Goal: Answer question/provide support: Answer question/provide support

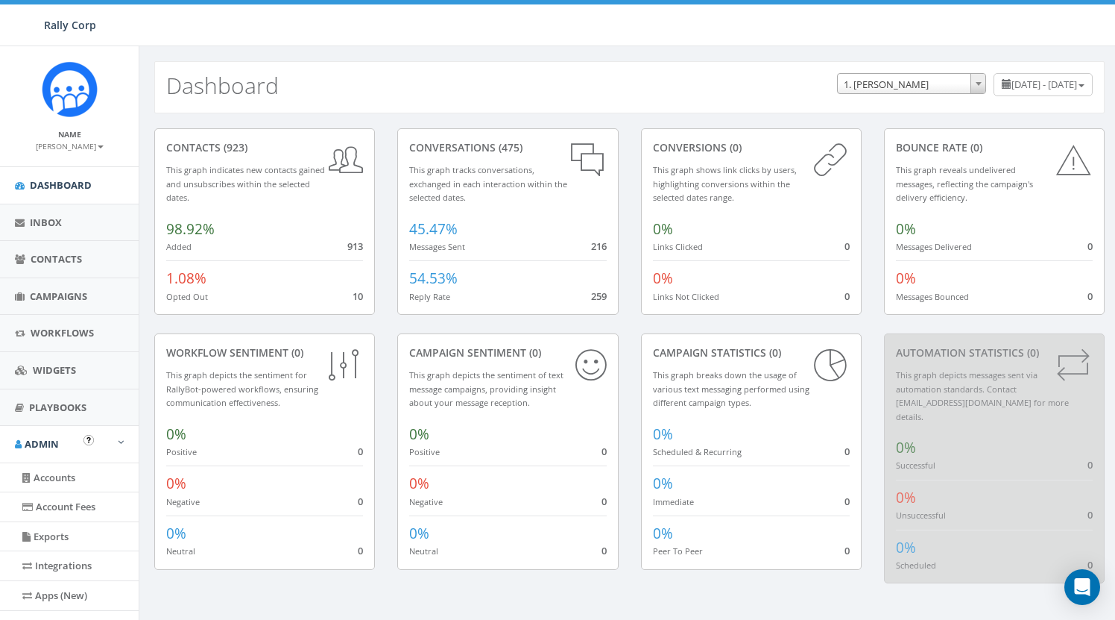
click at [63, 481] on link "Accounts" at bounding box center [69, 477] width 139 height 29
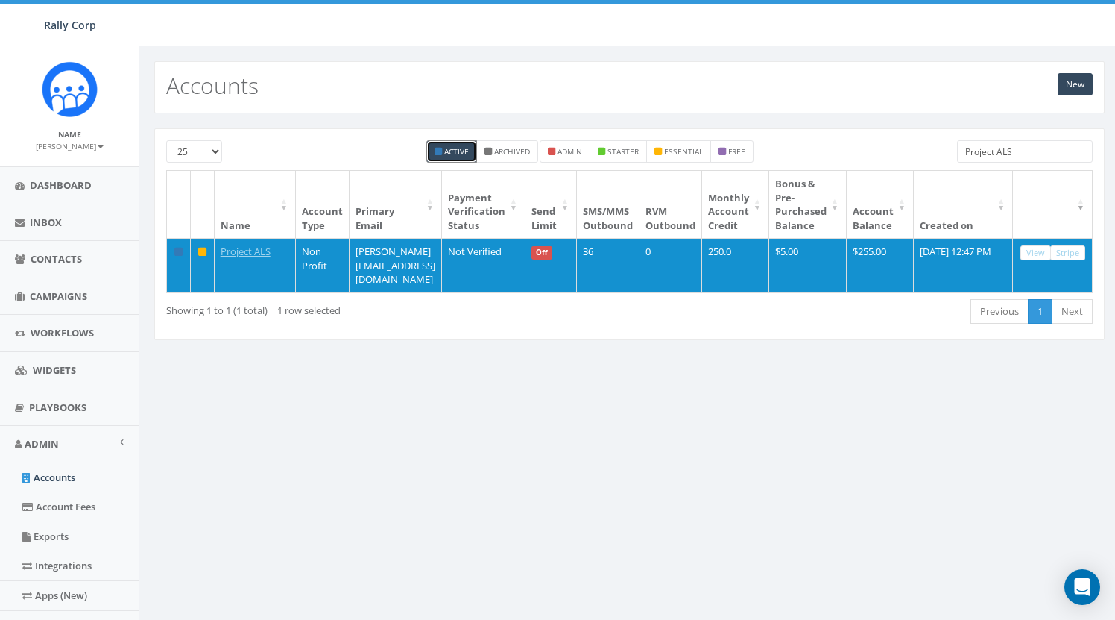
click at [1028, 151] on input "Project ALS" at bounding box center [1025, 151] width 136 height 22
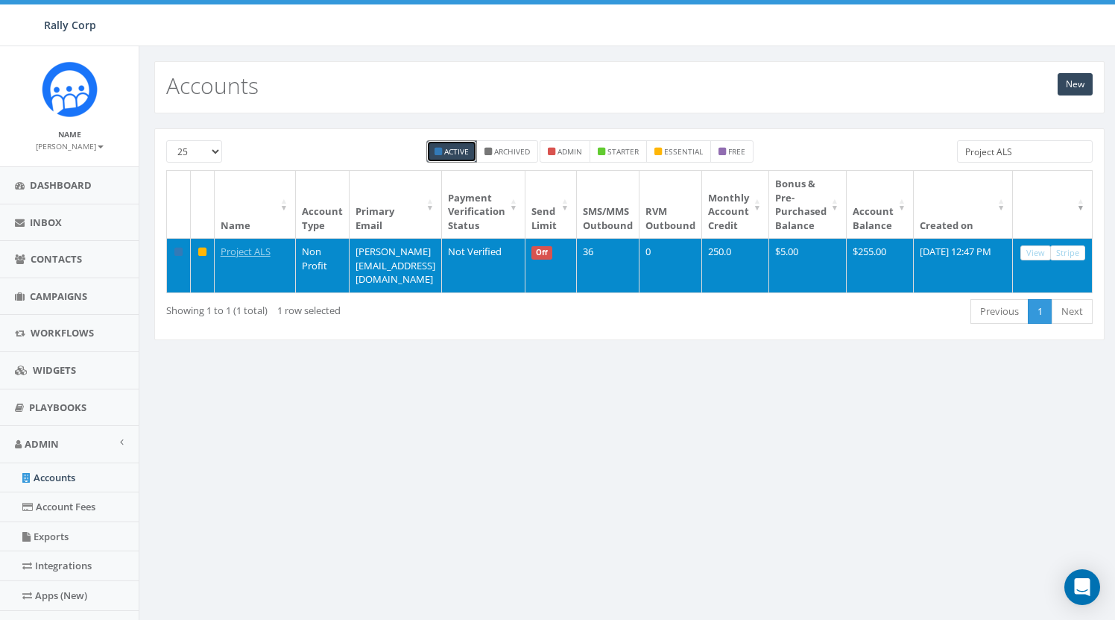
click at [1041, 250] on link "View" at bounding box center [1036, 253] width 31 height 16
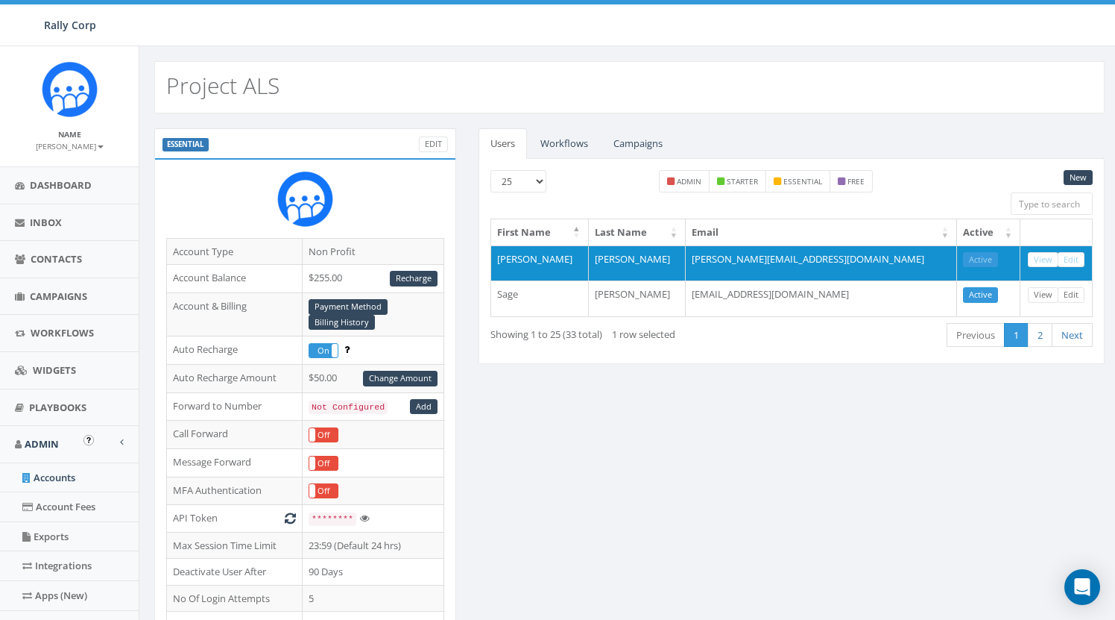
click at [81, 469] on link "Accounts" at bounding box center [69, 477] width 139 height 29
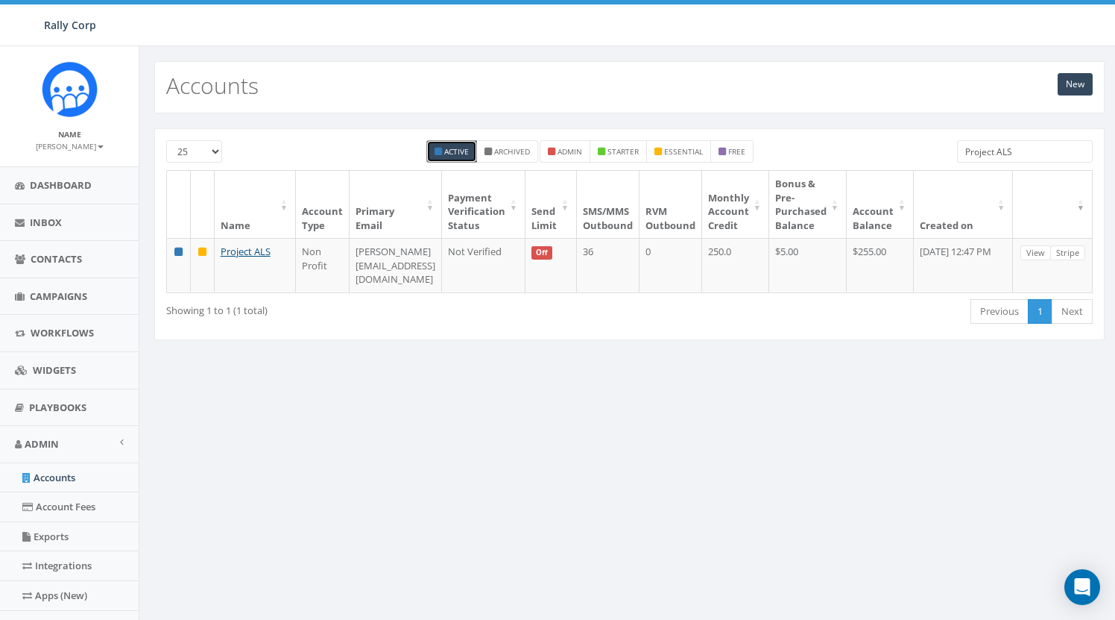
click at [1020, 151] on input "Project ALS" at bounding box center [1025, 151] width 136 height 22
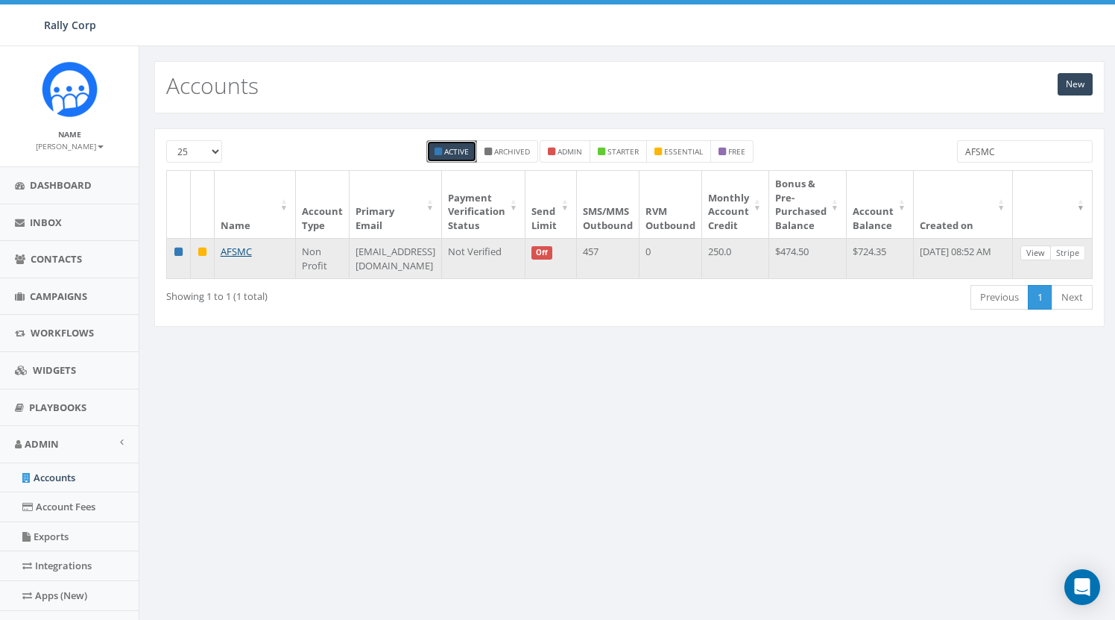
type input "AFSMC"
click at [1051, 251] on link "View" at bounding box center [1036, 253] width 31 height 16
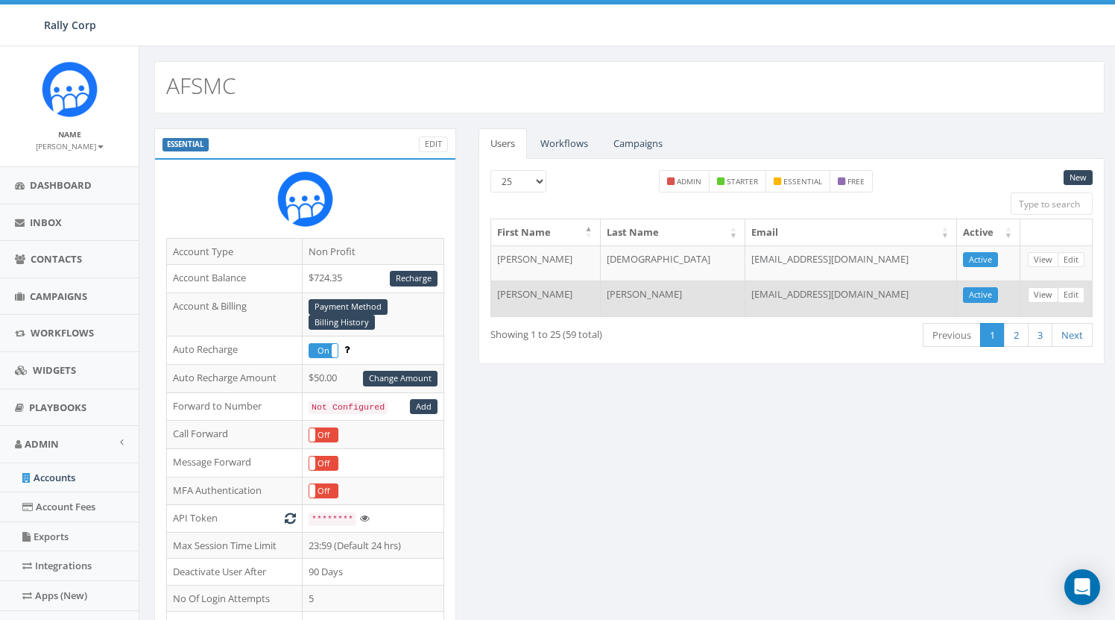
click at [1045, 296] on link "View" at bounding box center [1043, 295] width 31 height 16
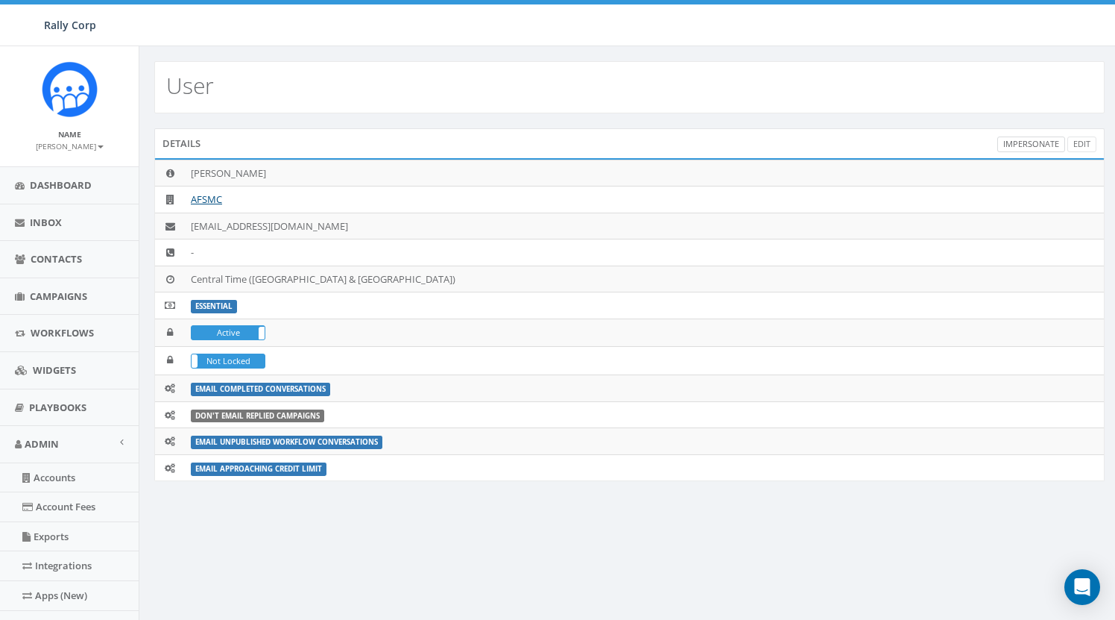
click at [1021, 141] on link "Impersonate" at bounding box center [1031, 144] width 68 height 16
